Goal: Information Seeking & Learning: Learn about a topic

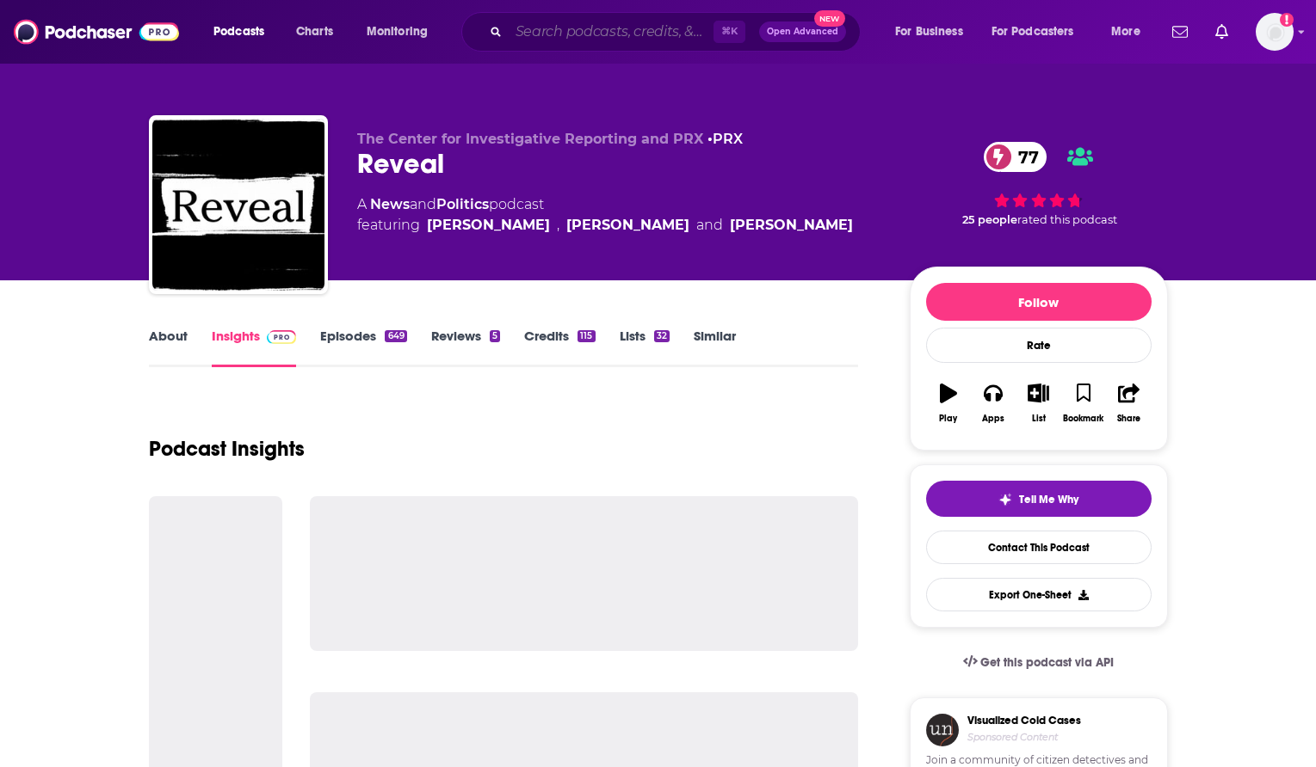
click at [603, 36] on input "Search podcasts, credits, & more..." at bounding box center [610, 32] width 205 height 28
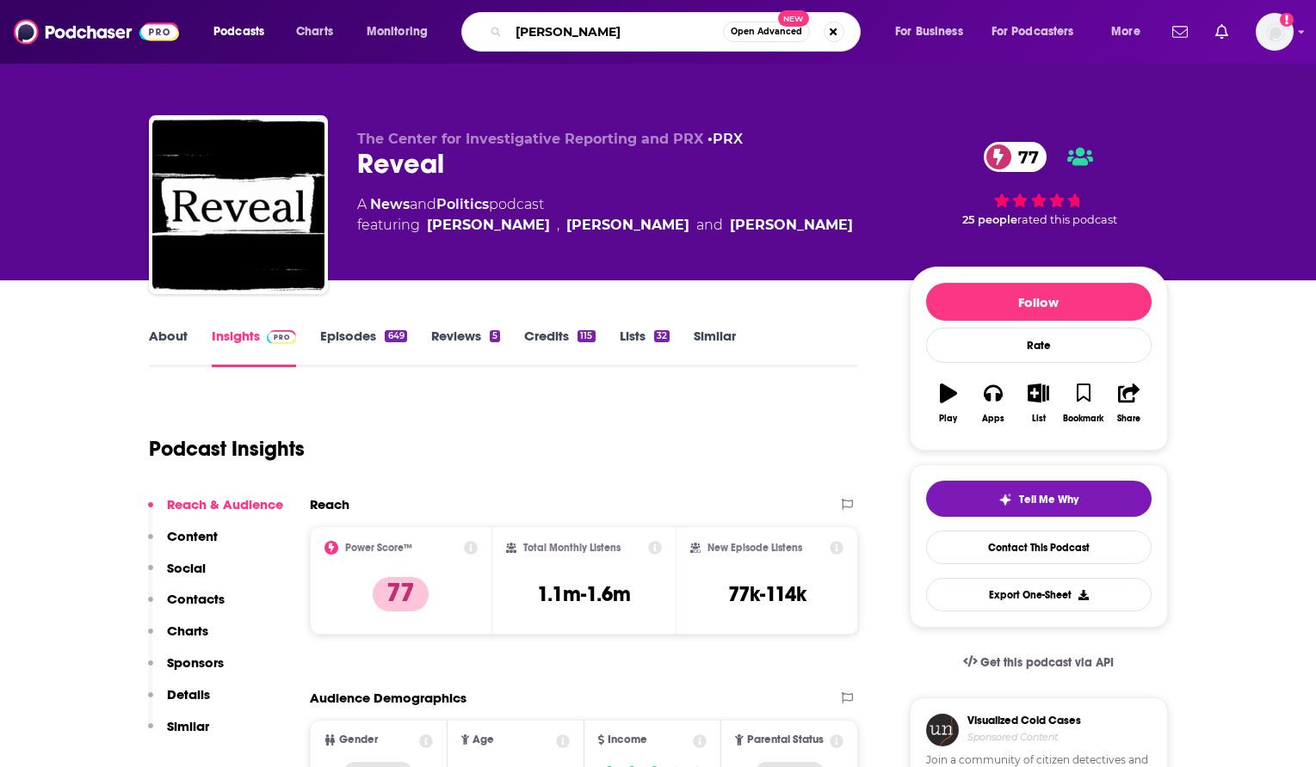
type input "[PERSON_NAME] [PERSON_NAME]"
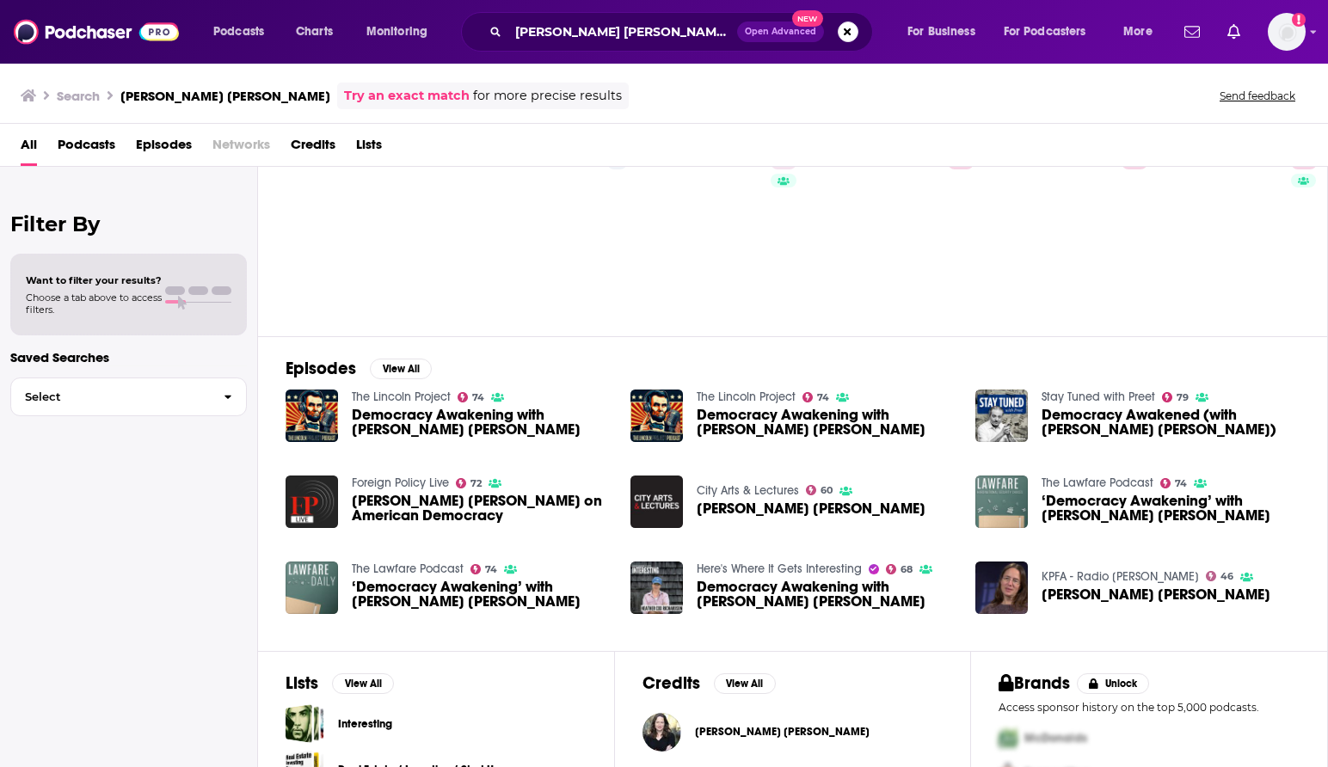
scroll to position [156, 0]
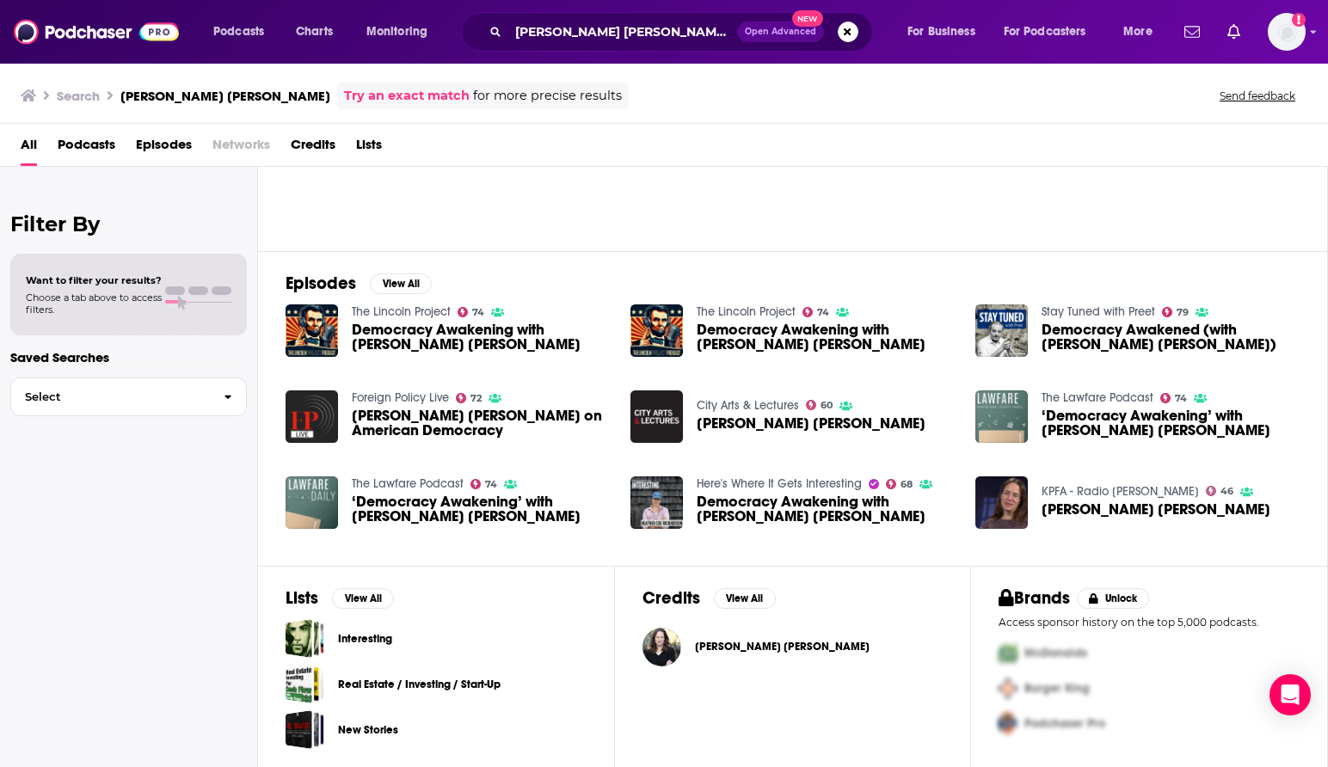
click at [732, 647] on span "[PERSON_NAME] [PERSON_NAME]" at bounding box center [782, 647] width 175 height 14
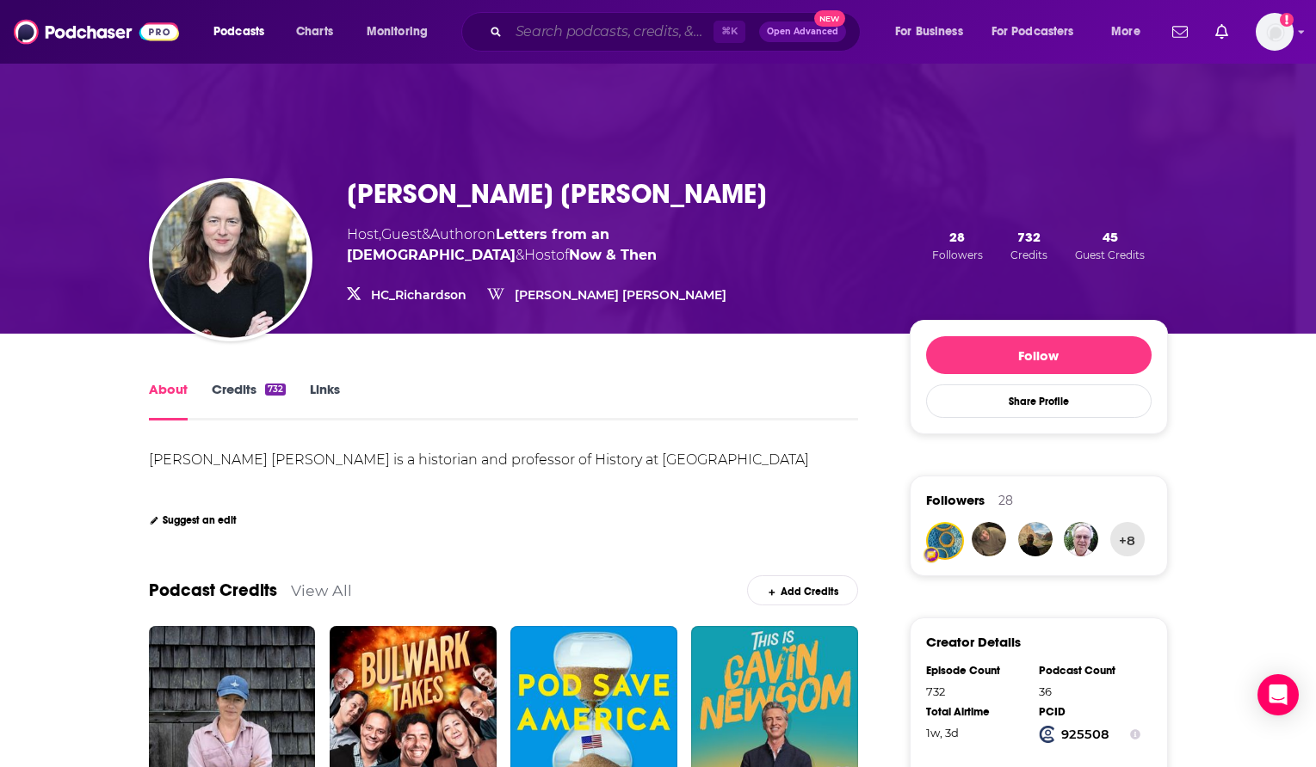
click at [585, 29] on input "Search podcasts, credits, & more..." at bounding box center [610, 32] width 205 height 28
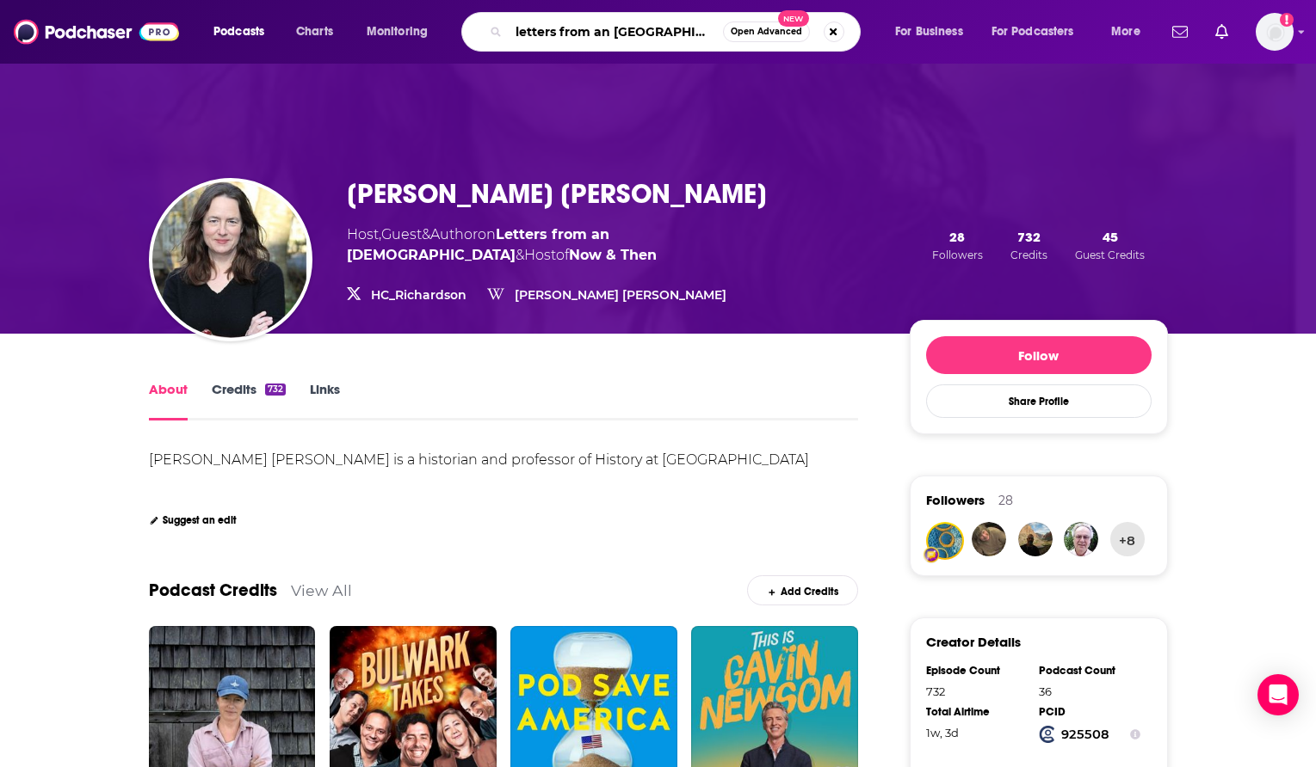
type input "letters from an american"
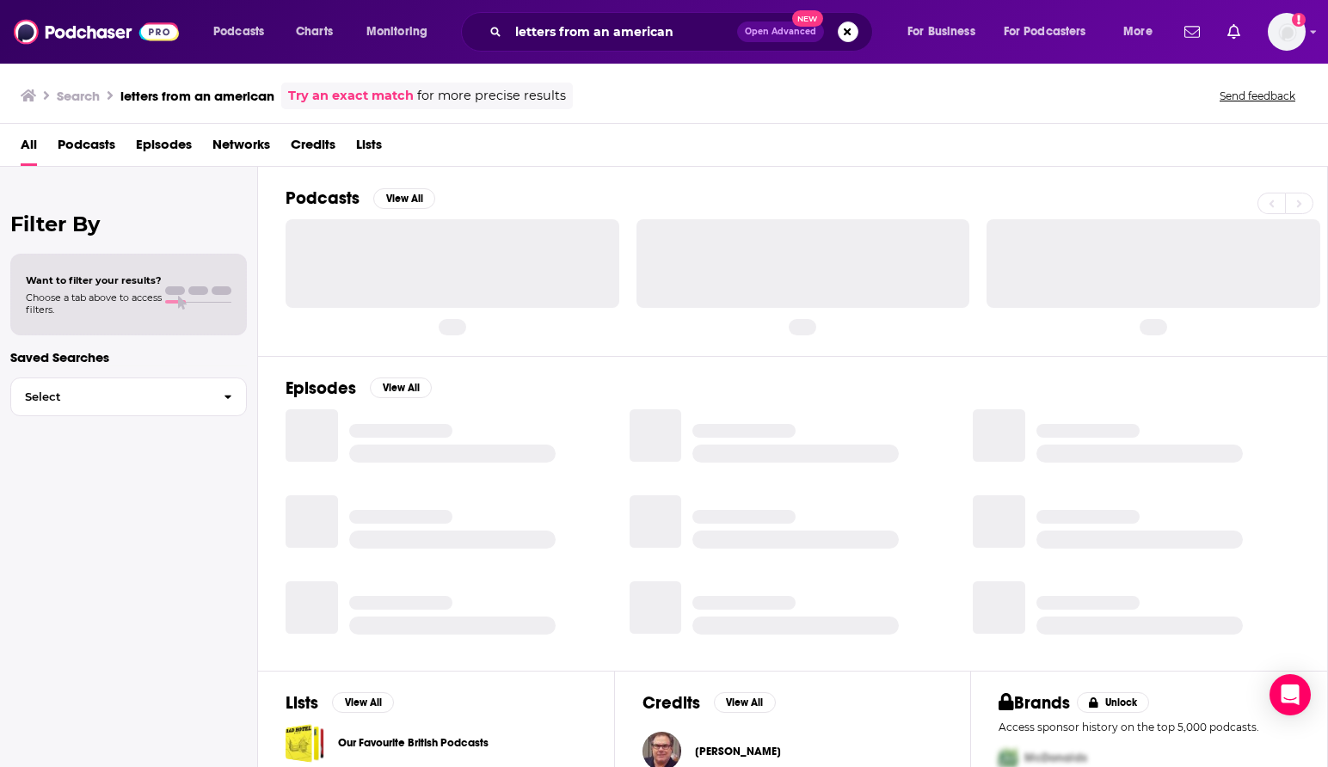
click at [624, 187] on div "Podcasts View All" at bounding box center [807, 261] width 1043 height 188
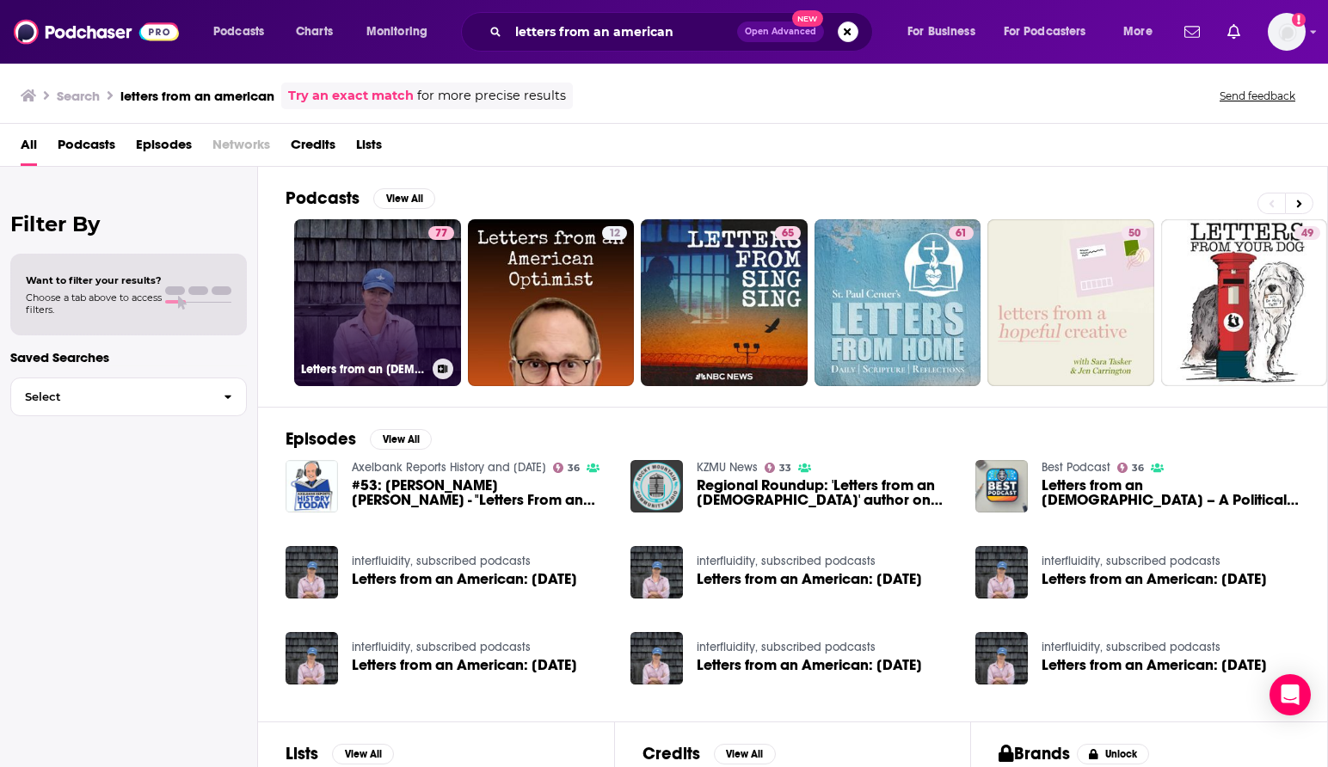
click at [410, 299] on link "77 Letters from an [DEMOGRAPHIC_DATA]" at bounding box center [377, 302] width 167 height 167
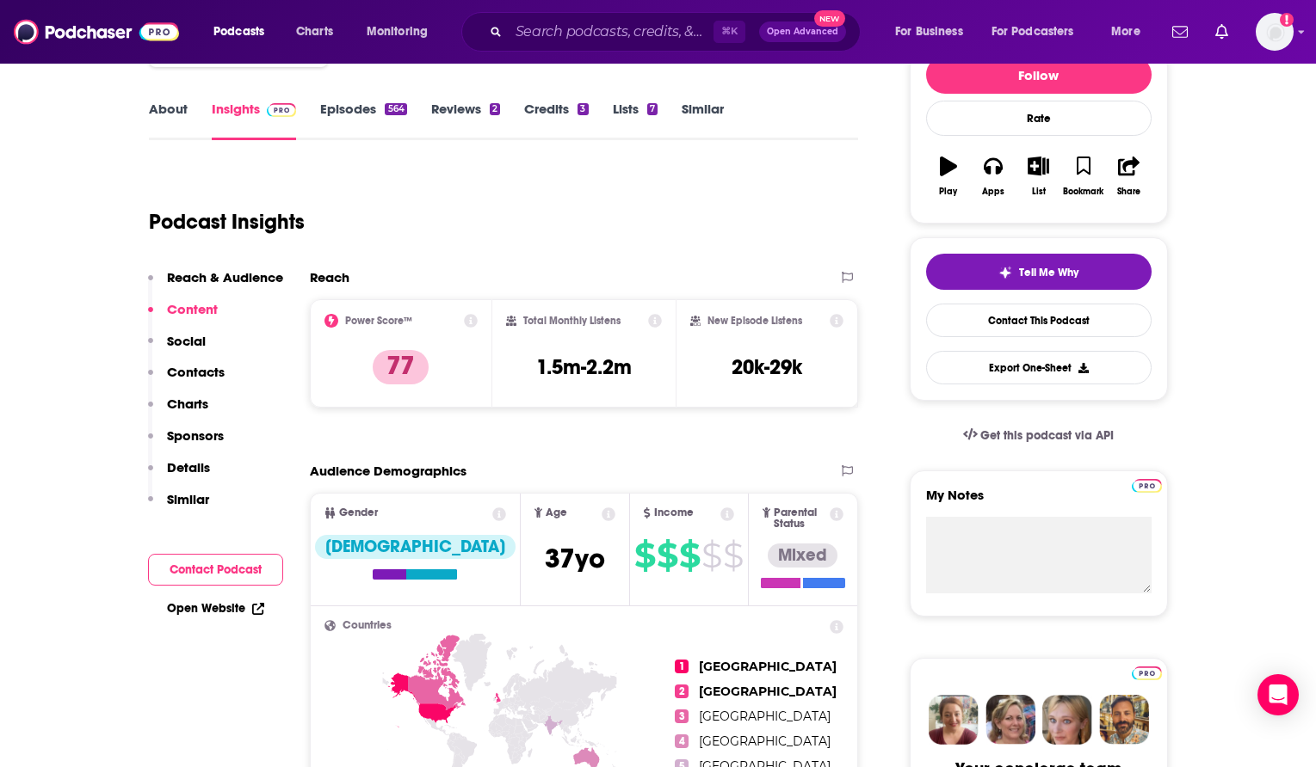
scroll to position [226, 0]
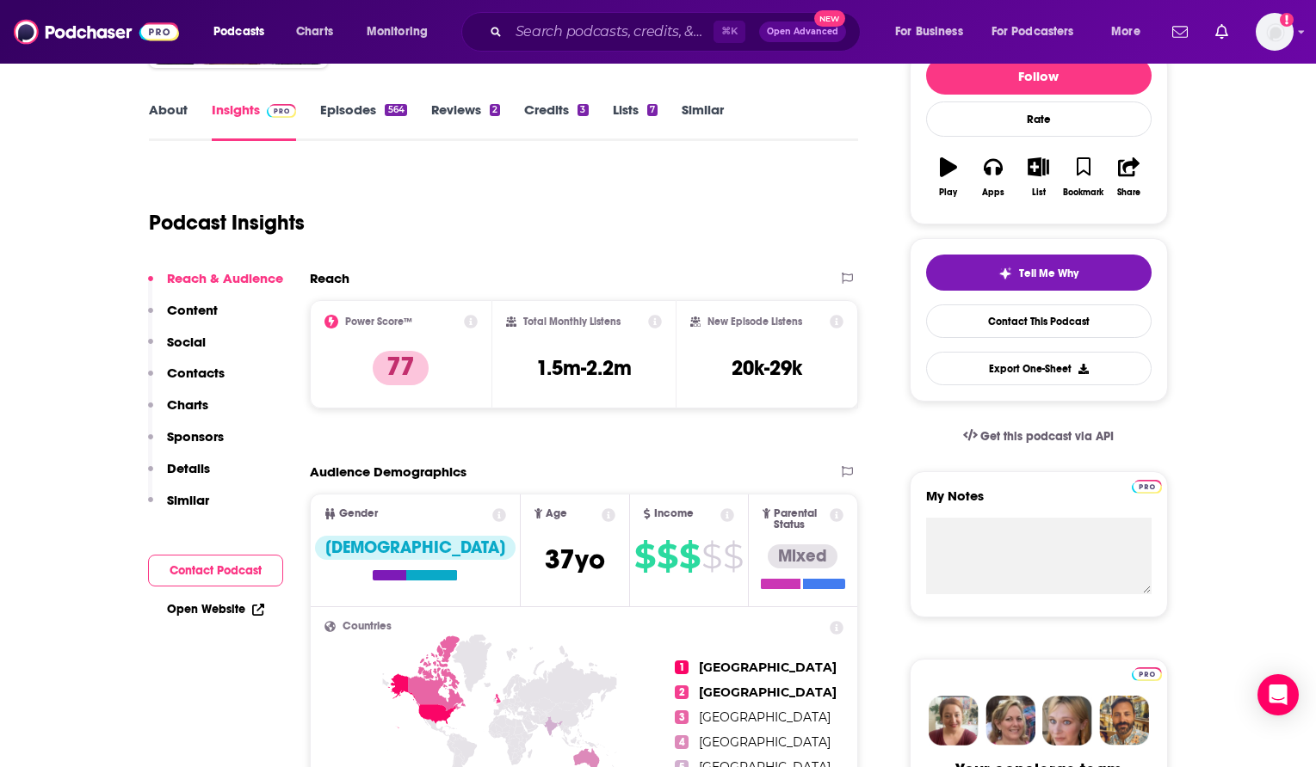
click at [494, 257] on div "Podcast Insights" at bounding box center [504, 220] width 710 height 102
click at [193, 400] on p "Charts" at bounding box center [187, 405] width 41 height 16
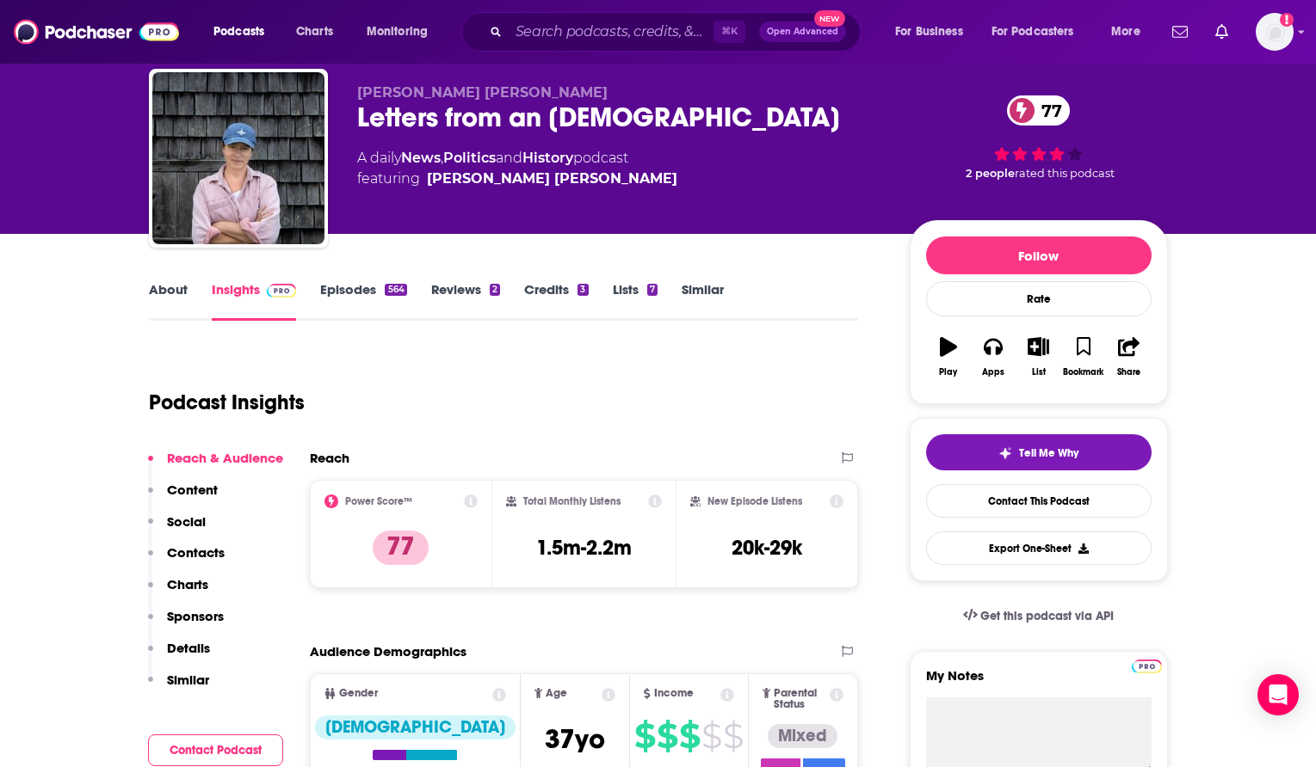
scroll to position [0, 0]
